Goal: Information Seeking & Learning: Learn about a topic

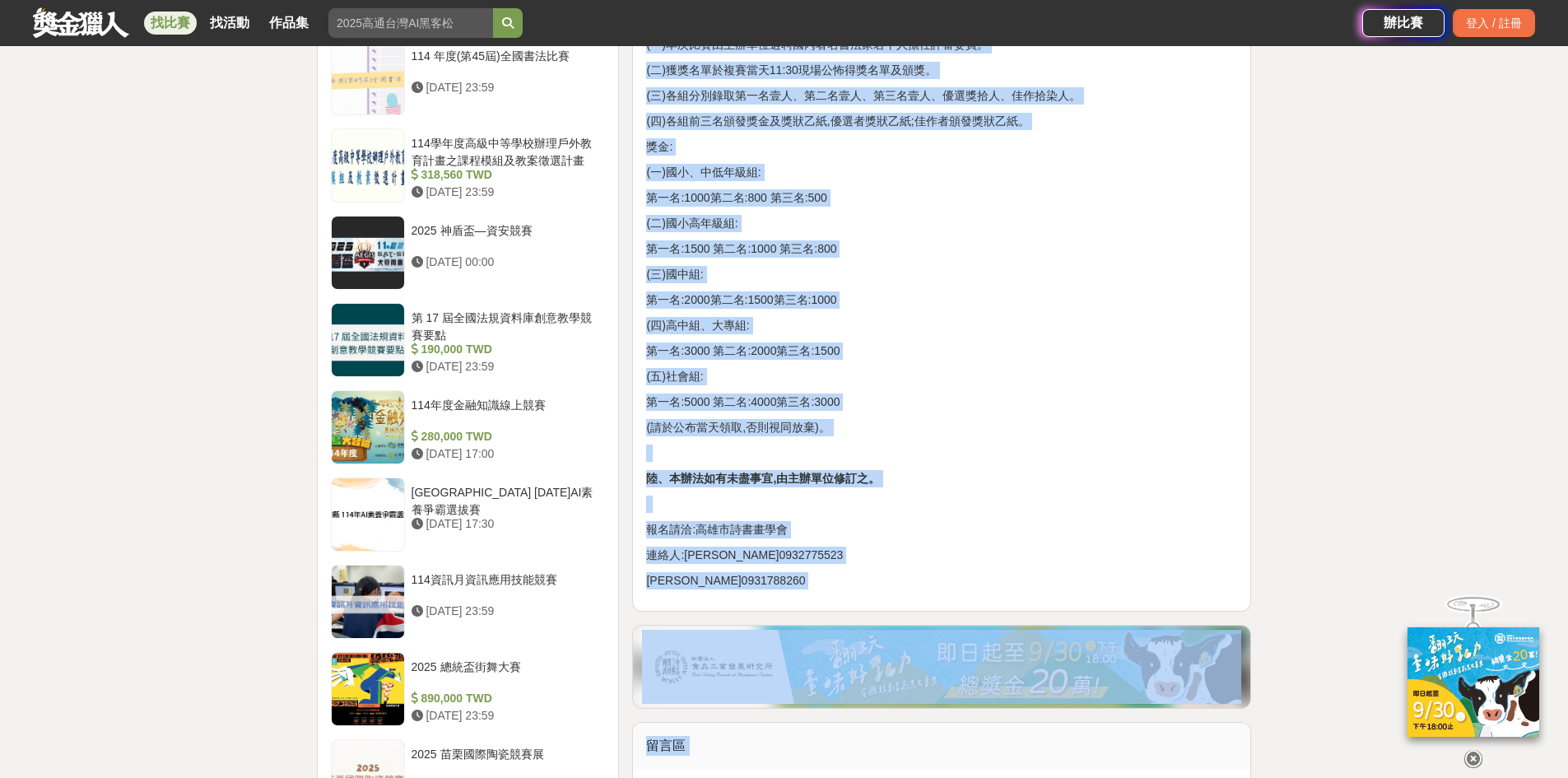
scroll to position [1874, 0]
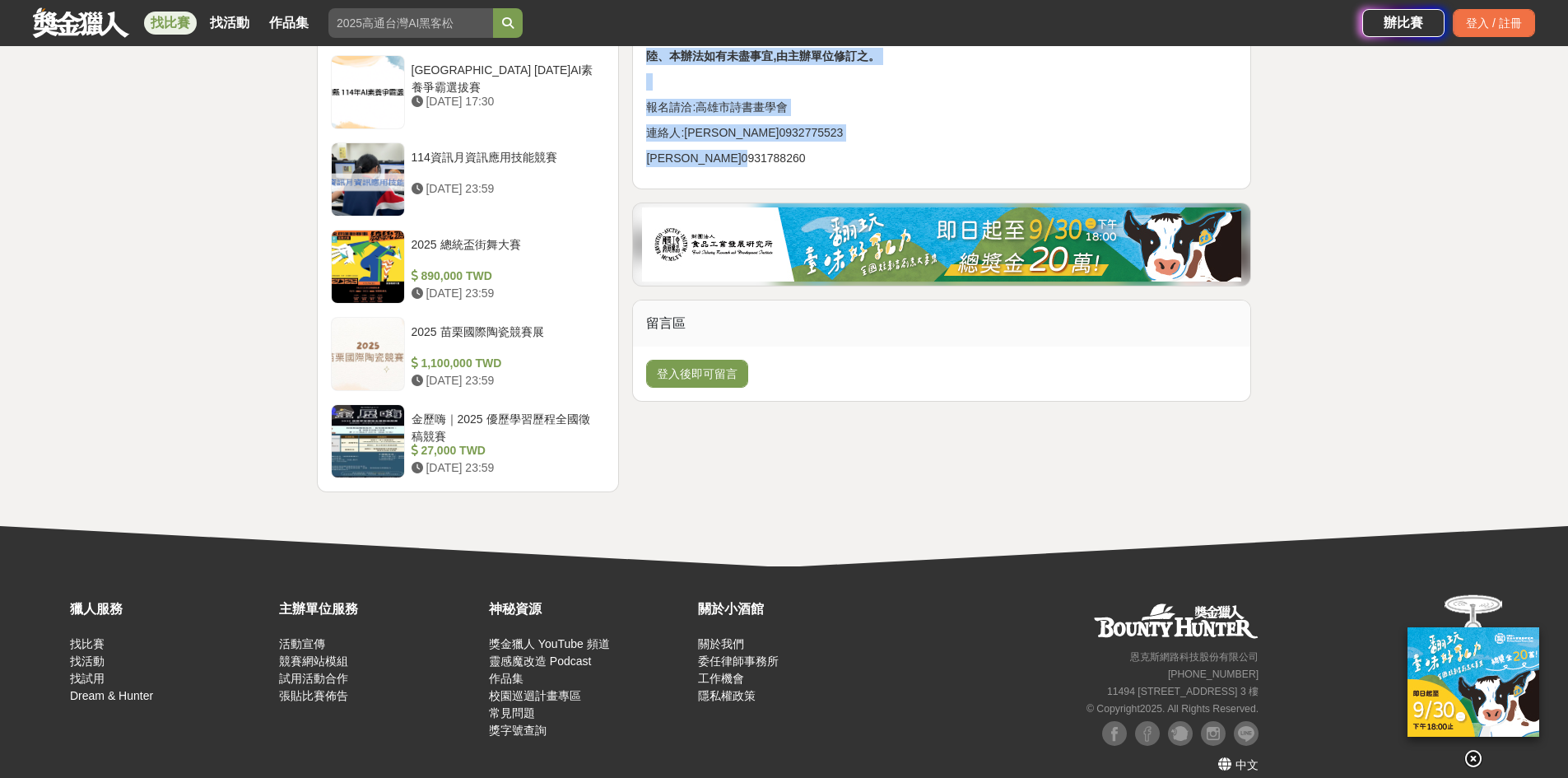
drag, startPoint x: 649, startPoint y: 249, endPoint x: 765, endPoint y: 156, distance: 148.7
copy div "lor【ips】dolors a、co： adipisc、elitse、doeiusmodte、incididu,utlaboree。 d、magn： a、e…"
